Goal: Find specific page/section: Find specific page/section

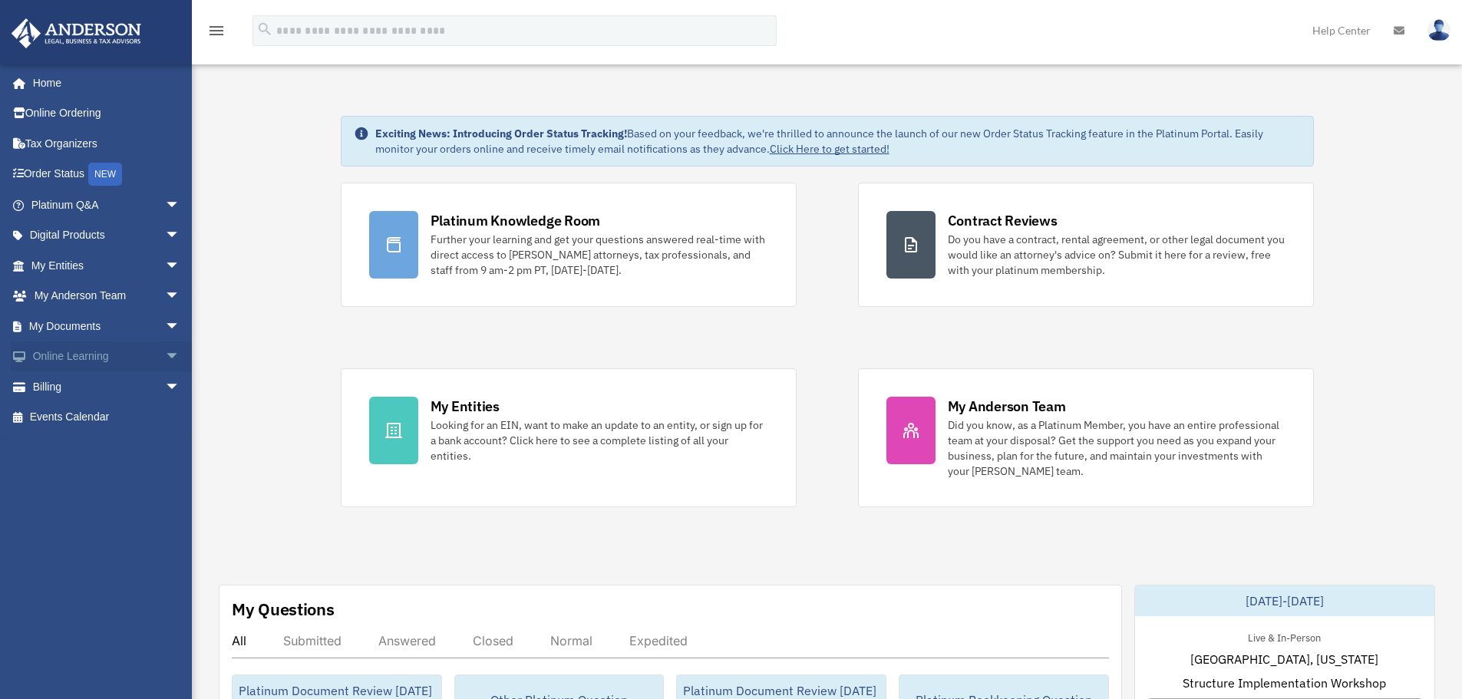
click at [165, 355] on span "arrow_drop_down" at bounding box center [180, 357] width 31 height 31
click at [165, 355] on span "arrow_drop_up" at bounding box center [180, 357] width 31 height 31
click at [165, 332] on span "arrow_drop_down" at bounding box center [180, 326] width 31 height 31
click at [123, 421] on link "Forms Library" at bounding box center [112, 417] width 182 height 31
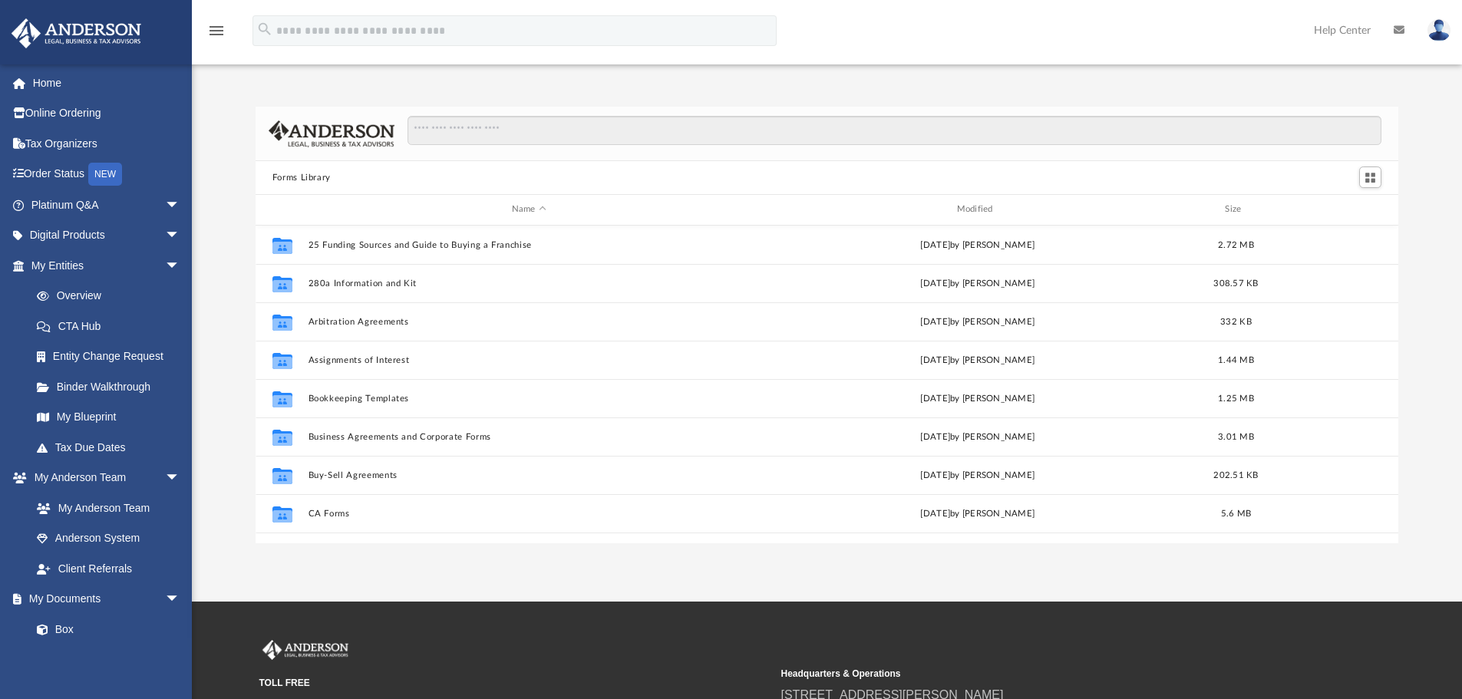
scroll to position [338, 1131]
click at [479, 131] on input "Search files and folders" at bounding box center [895, 130] width 974 height 29
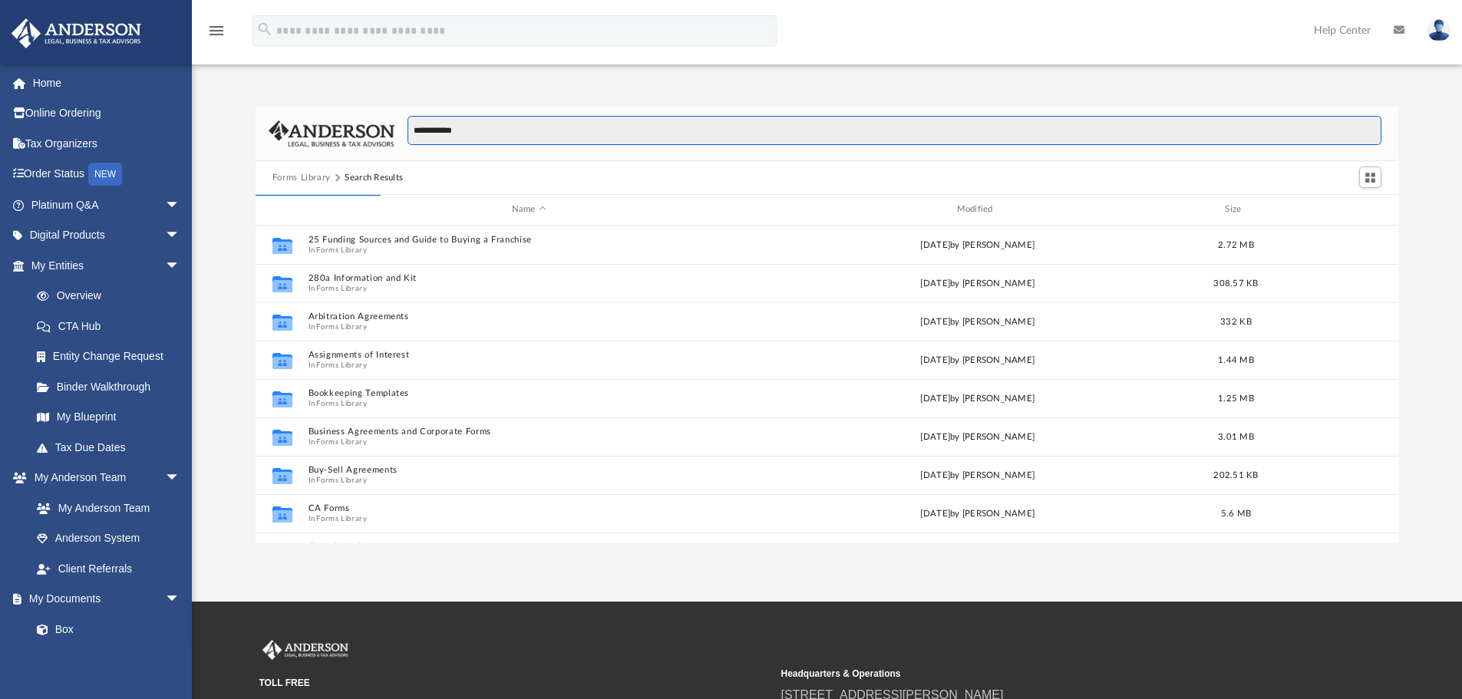
scroll to position [290, 1131]
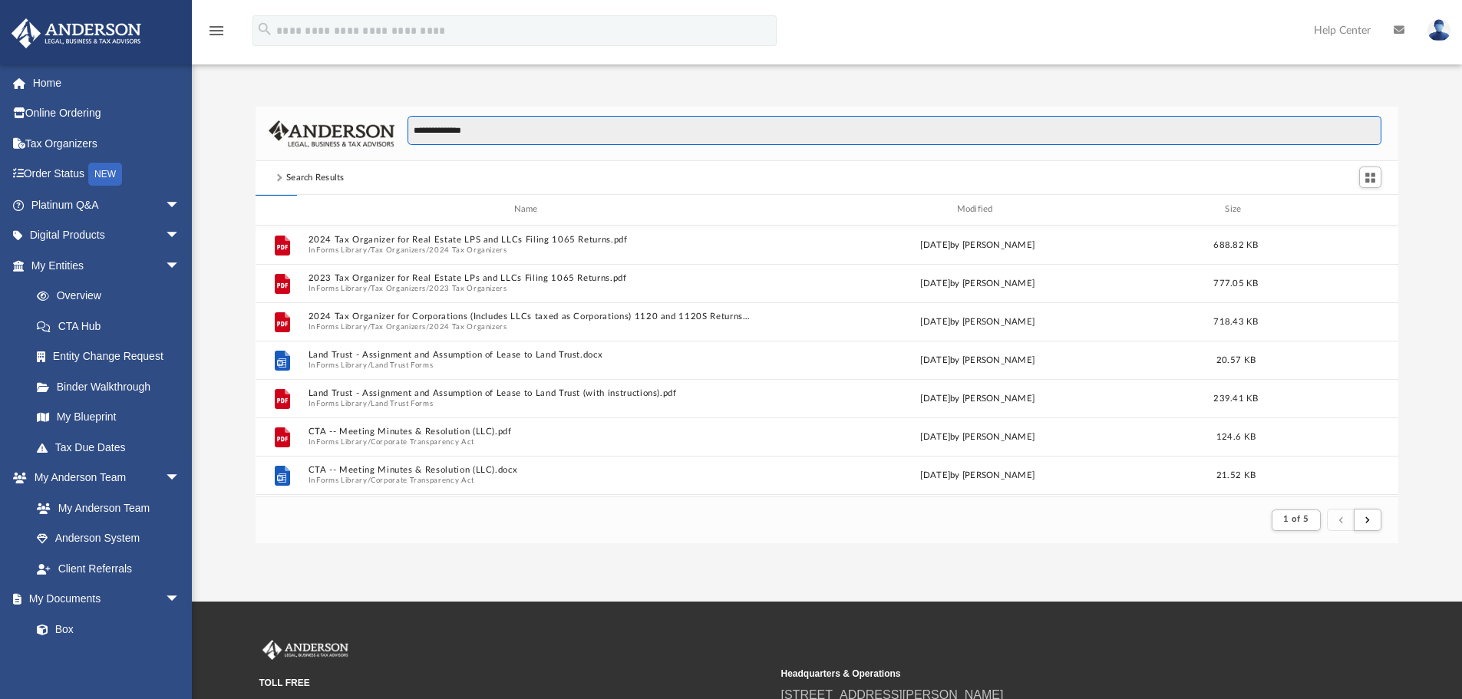
type input "**********"
